Goal: Find specific page/section: Find specific page/section

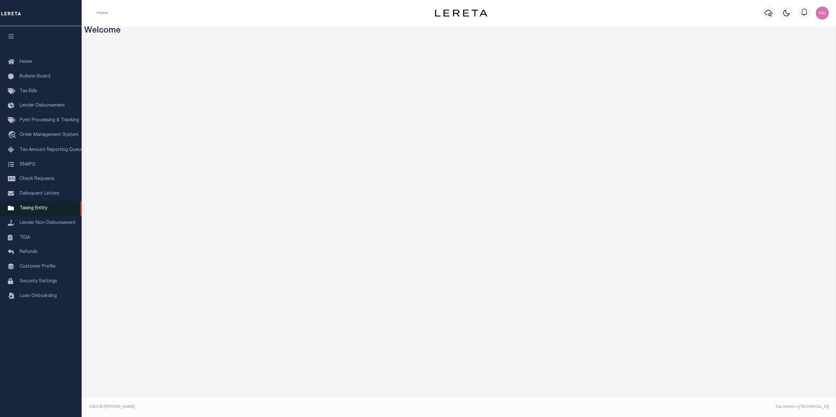
click at [37, 211] on span "Taxing Entity" at bounding box center [34, 208] width 28 height 5
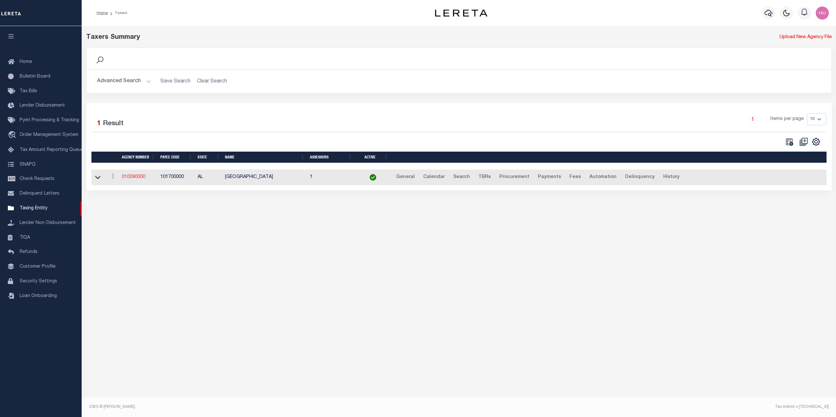
click at [140, 180] on link "010090000" at bounding box center [133, 177] width 23 height 5
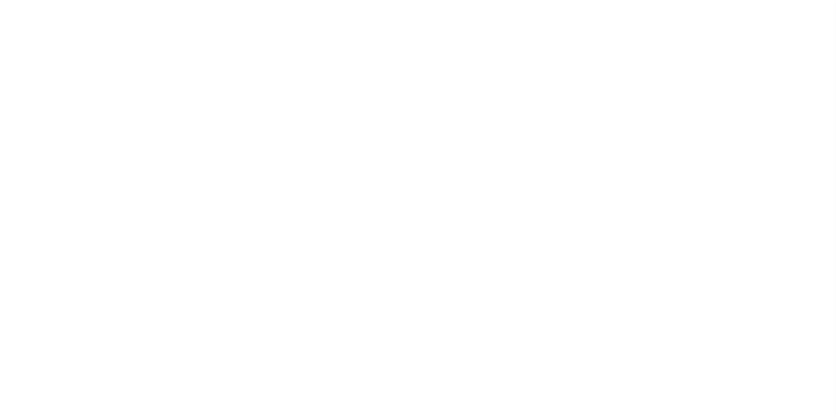
select select
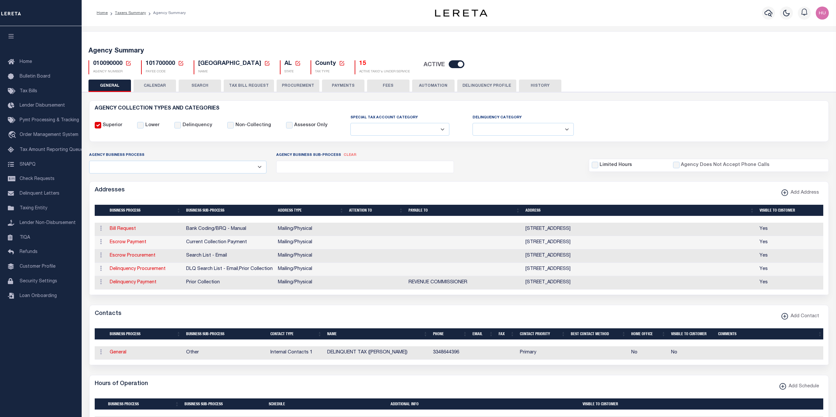
click at [162, 86] on button "CALENDAR" at bounding box center [154, 86] width 42 height 12
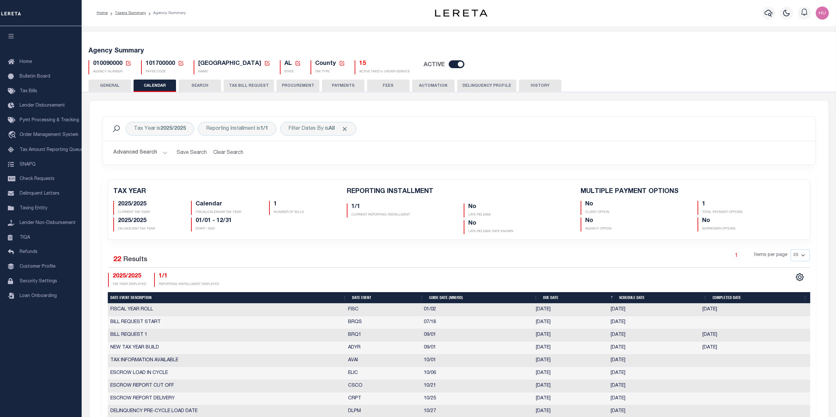
checkbox input "false"
type input "1"
click at [331, 129] on div "Filter Dates By is All" at bounding box center [318, 129] width 76 height 14
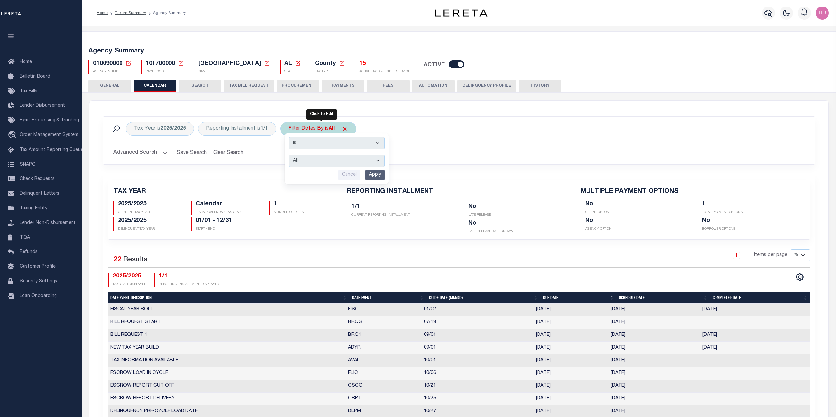
click at [289, 155] on select "Escrow Delinquency Customer Internal All" at bounding box center [337, 161] width 96 height 12
select select "1"
click option "Escrow" at bounding box center [0, 0] width 0 height 0
click at [381, 178] on input "Apply" at bounding box center [374, 175] width 19 height 11
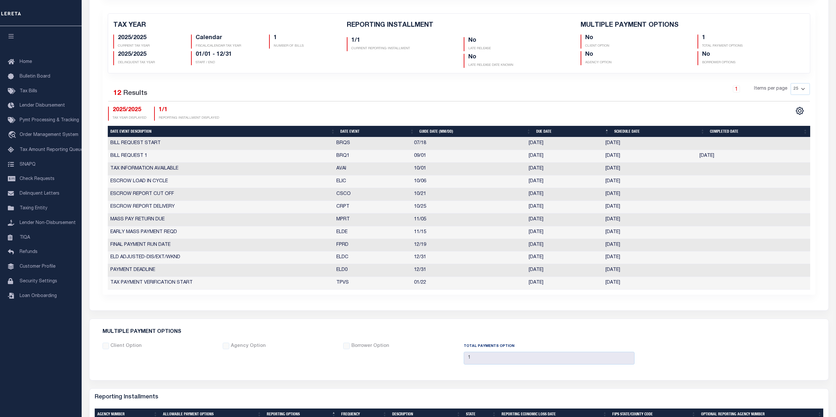
scroll to position [100, 0]
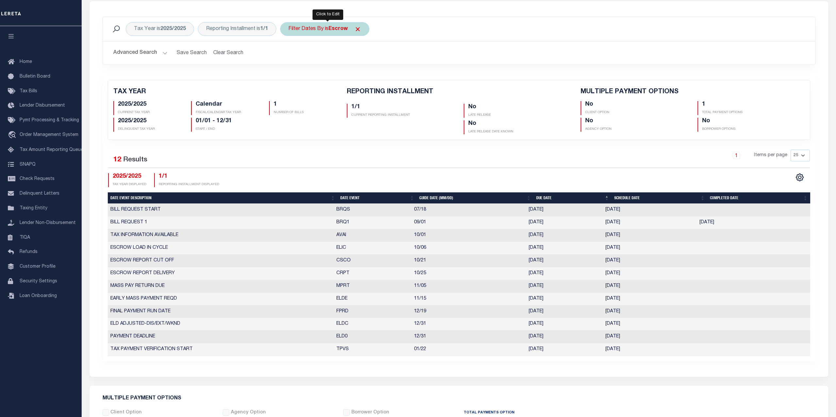
click at [349, 32] on div "Filter Dates By is Escrow" at bounding box center [324, 29] width 89 height 14
click at [289, 55] on select "Escrow Delinquency Customer Internal All" at bounding box center [337, 61] width 96 height 12
select select "2"
click option "Delinquency" at bounding box center [0, 0] width 0 height 0
click at [381, 76] on input "Apply" at bounding box center [374, 75] width 19 height 11
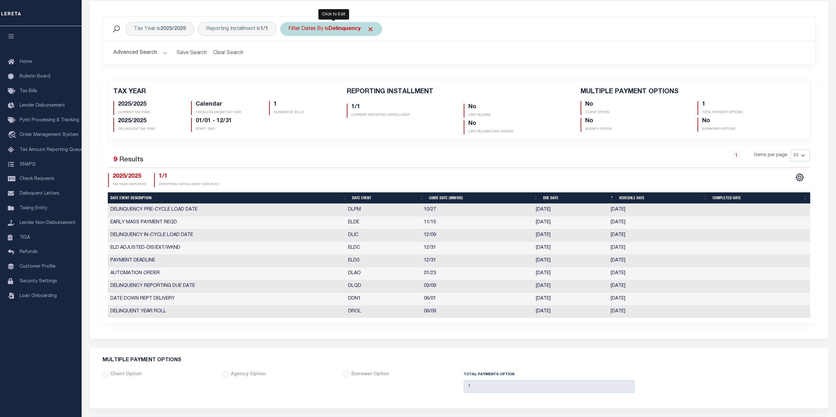
click at [330, 32] on div "Filter Dates By is Delinquency" at bounding box center [331, 29] width 102 height 14
click at [289, 55] on select "Escrow Delinquency Customer Internal All" at bounding box center [337, 61] width 96 height 12
select select "1"
click option "Escrow" at bounding box center [0, 0] width 0 height 0
click at [380, 79] on input "Apply" at bounding box center [374, 75] width 19 height 11
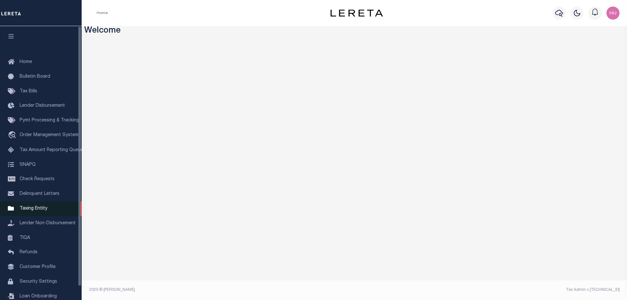
click at [35, 211] on span "Taxing Entity" at bounding box center [34, 208] width 28 height 5
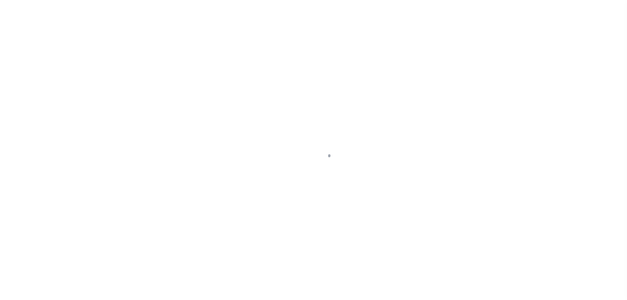
select select
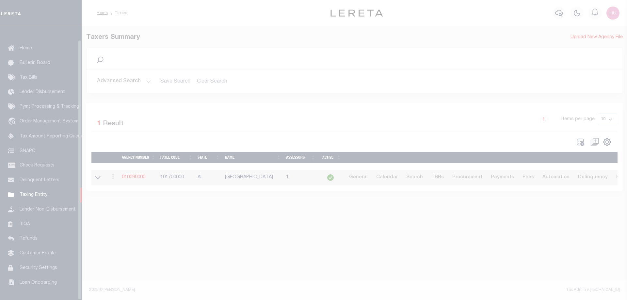
scroll to position [21, 0]
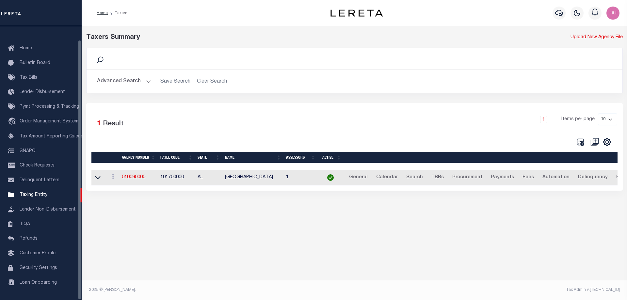
click at [116, 80] on button "Advanced Search" at bounding box center [124, 81] width 54 height 13
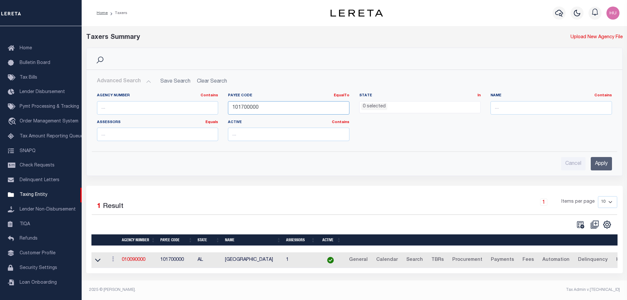
click at [243, 106] on input "101700000" at bounding box center [288, 107] width 121 height 13
paste input "60010106"
type input "60010106"
click at [595, 162] on input "Apply" at bounding box center [600, 163] width 21 height 13
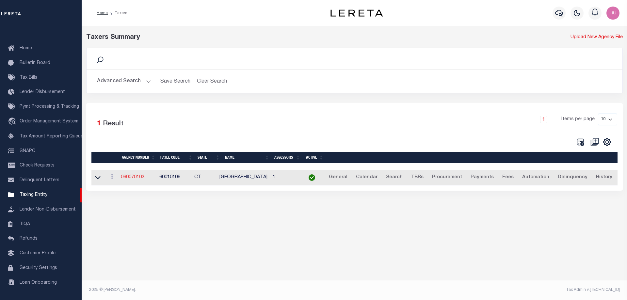
click at [133, 176] on link "060070103" at bounding box center [132, 177] width 23 height 5
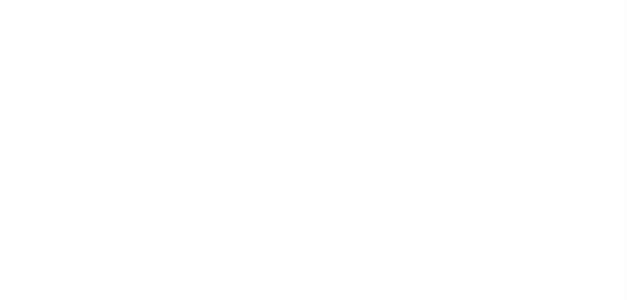
select select
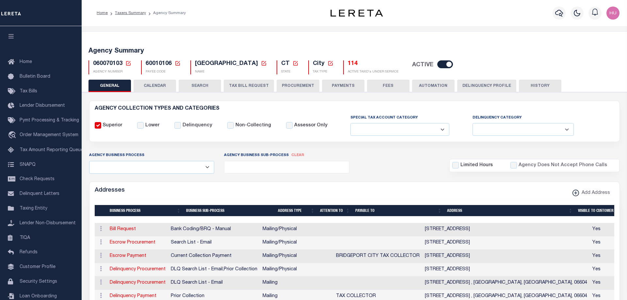
click at [153, 85] on button "CALENDAR" at bounding box center [154, 86] width 42 height 12
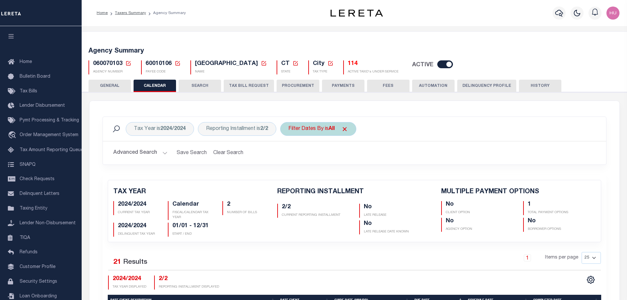
checkbox input "false"
type input "1"
click at [323, 131] on div "Filter Dates By is All" at bounding box center [318, 129] width 76 height 14
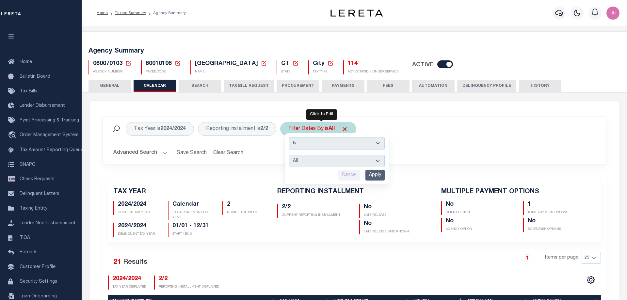
click at [289, 155] on select "Escrow Delinquency Customer Internal All" at bounding box center [337, 161] width 96 height 12
select select "1"
click option "Escrow" at bounding box center [0, 0] width 0 height 0
click at [377, 177] on input "Apply" at bounding box center [374, 175] width 19 height 11
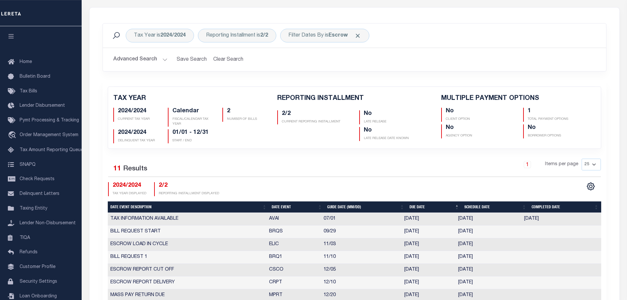
scroll to position [94, 0]
